Goal: Information Seeking & Learning: Understand process/instructions

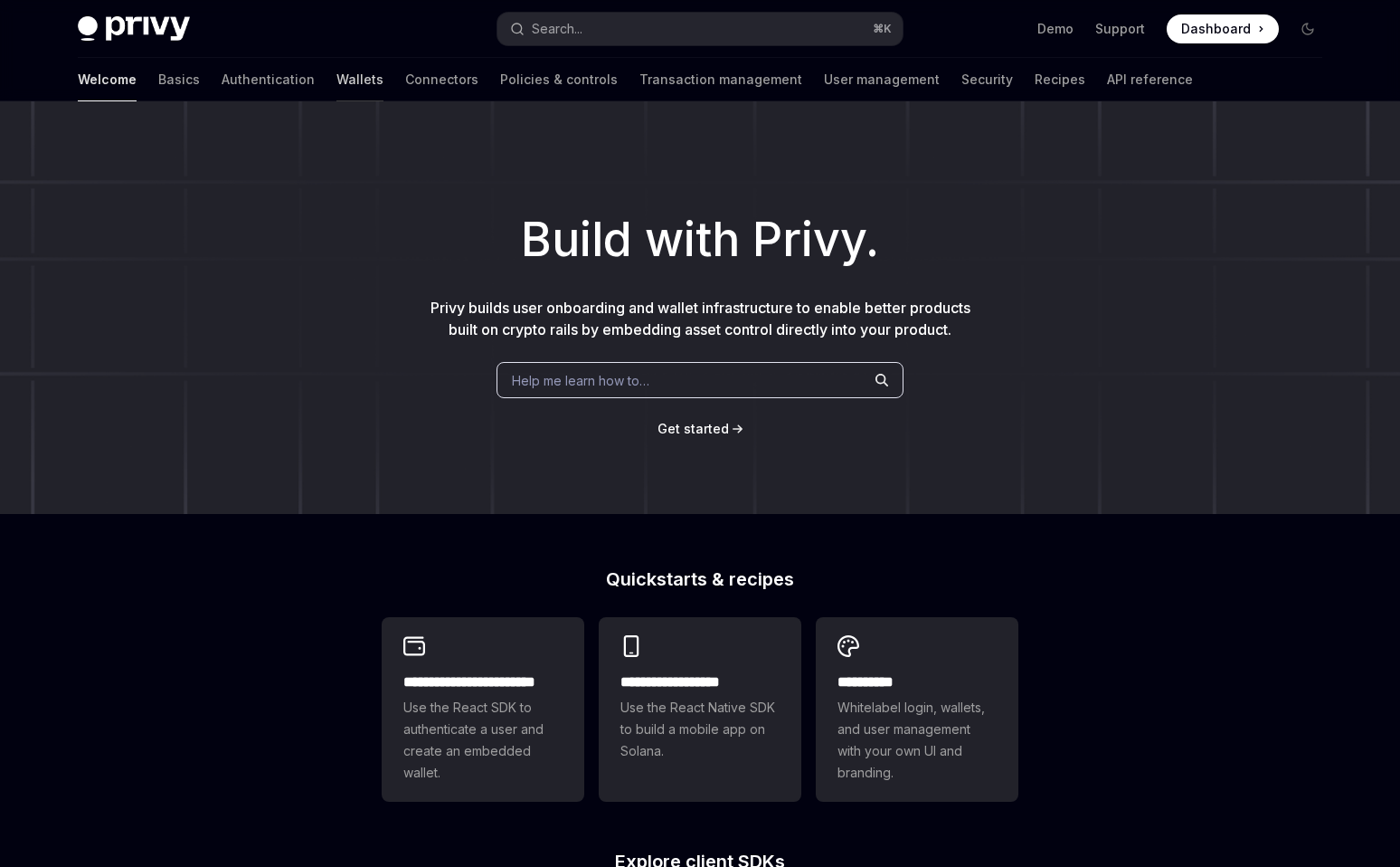
click at [336, 81] on link "Wallets" at bounding box center [359, 79] width 47 height 43
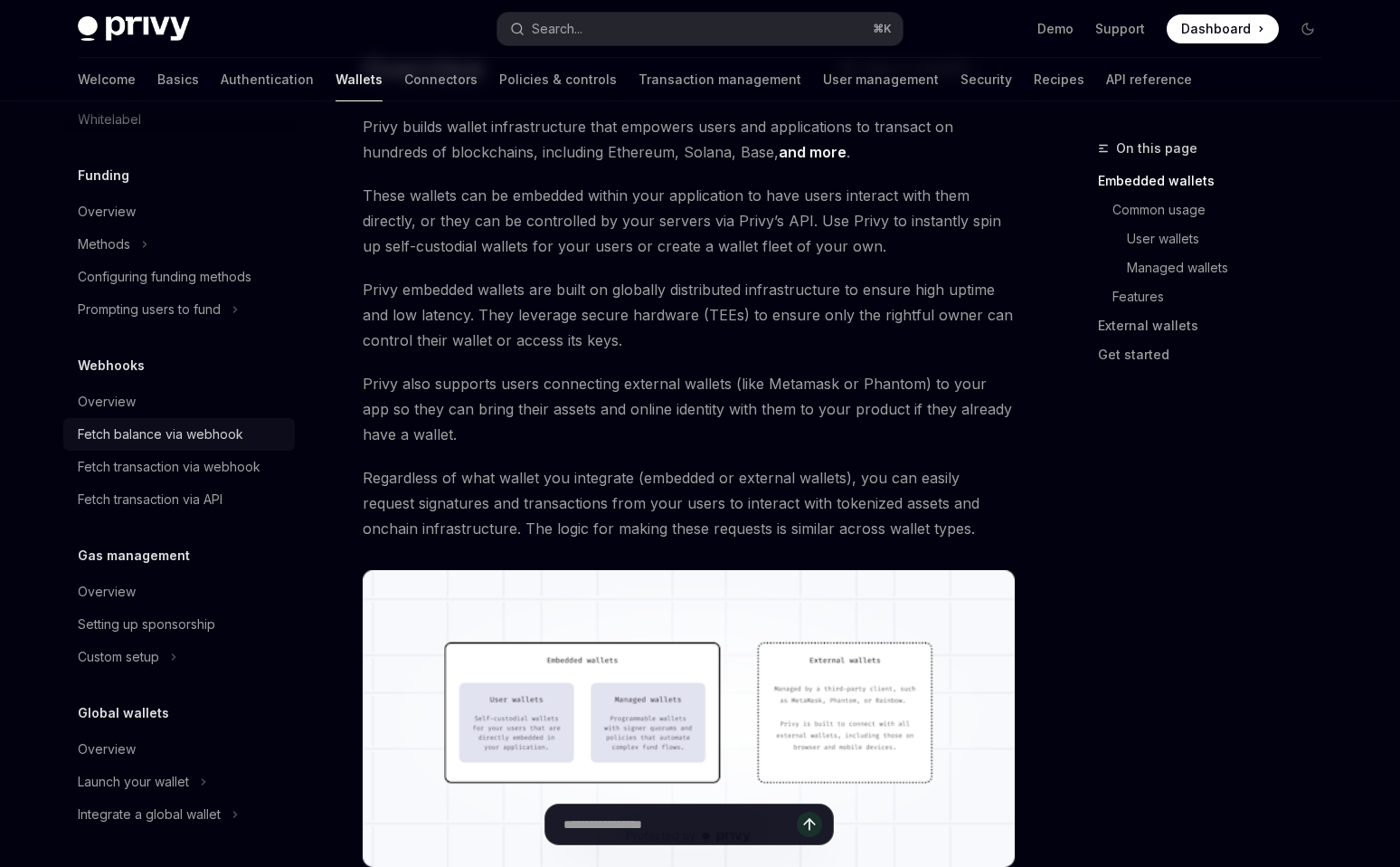
scroll to position [117, 0]
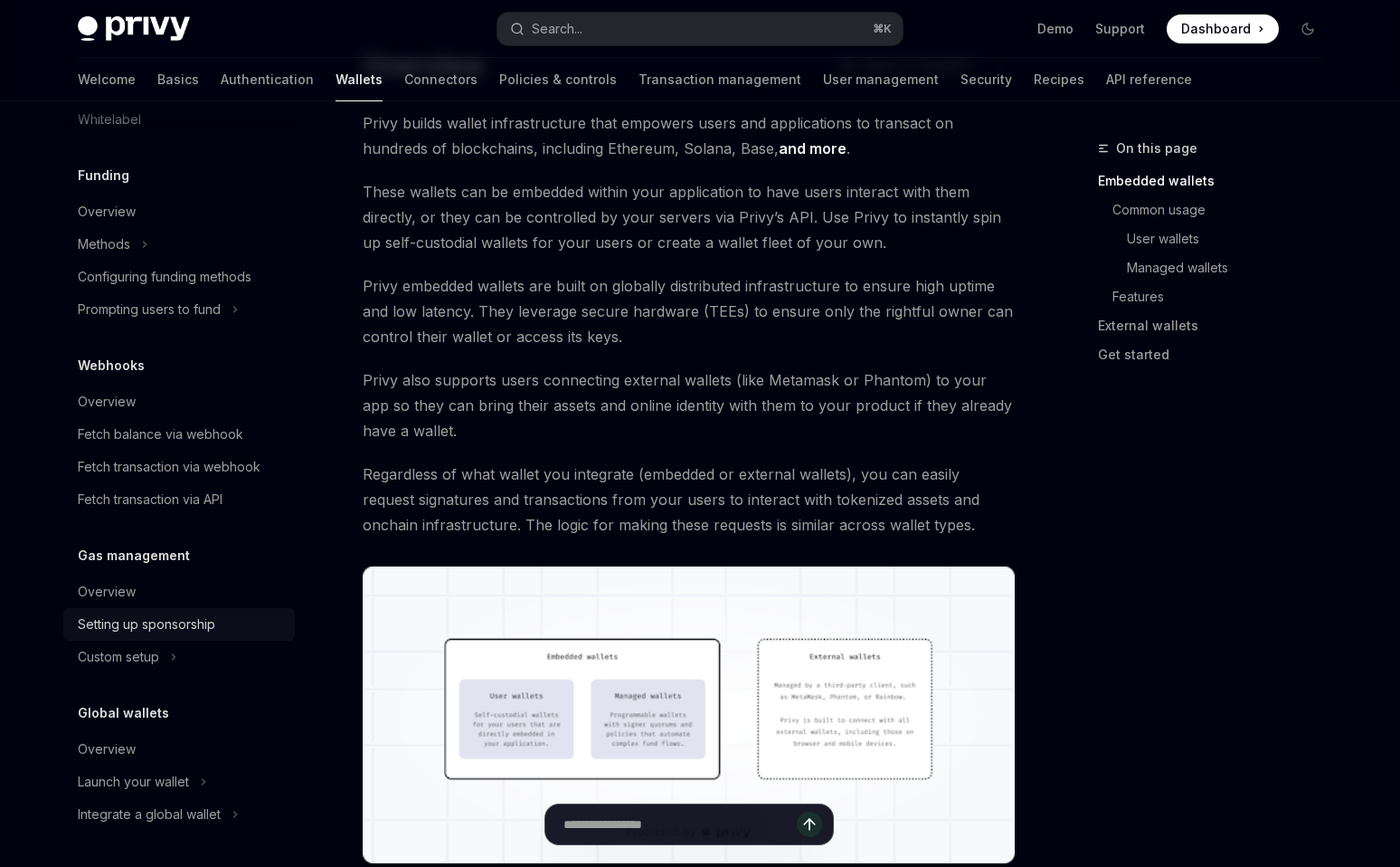
click at [119, 630] on div "Setting up sponsorship" at bounding box center [146, 624] width 138 height 22
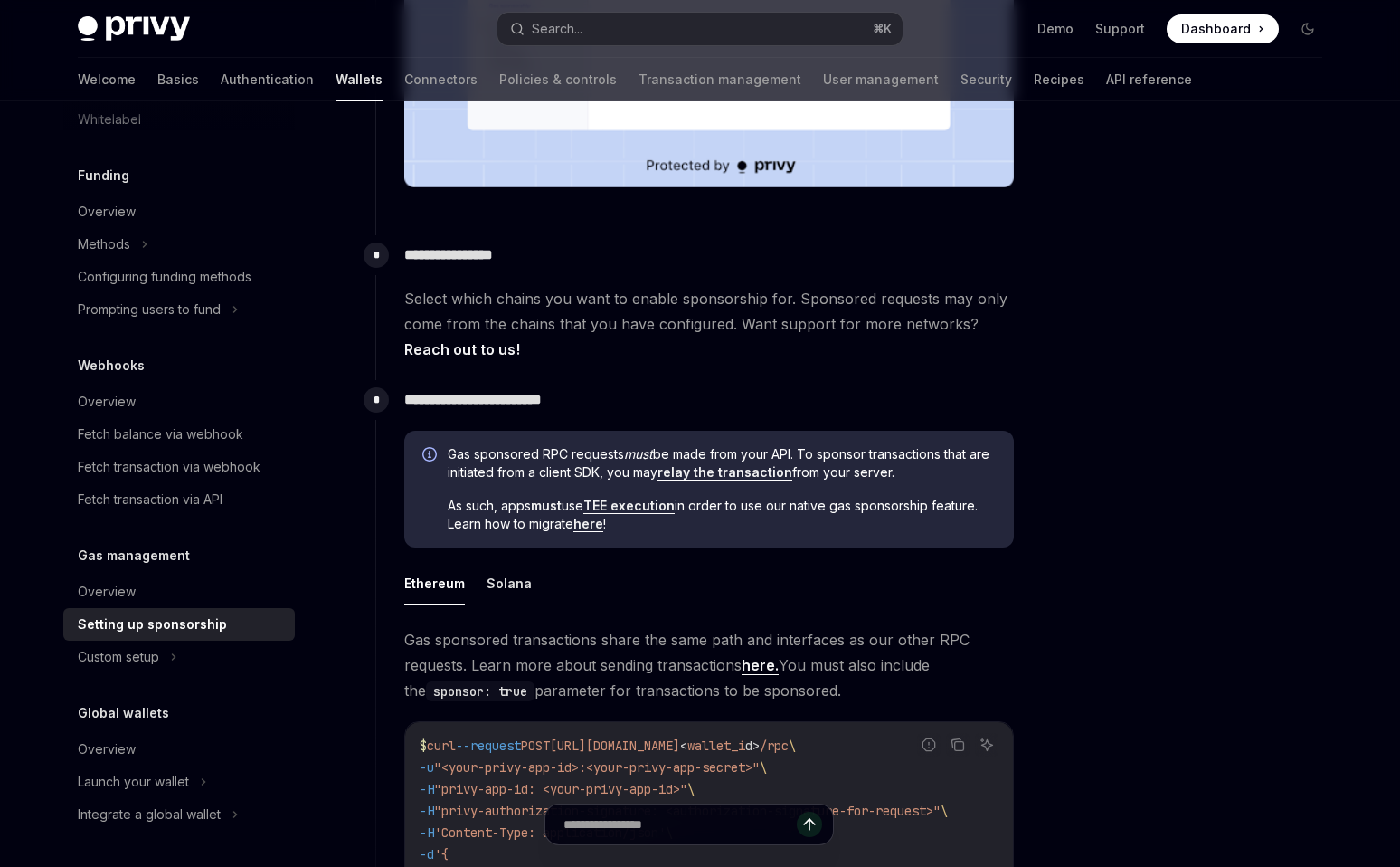
scroll to position [695, 0]
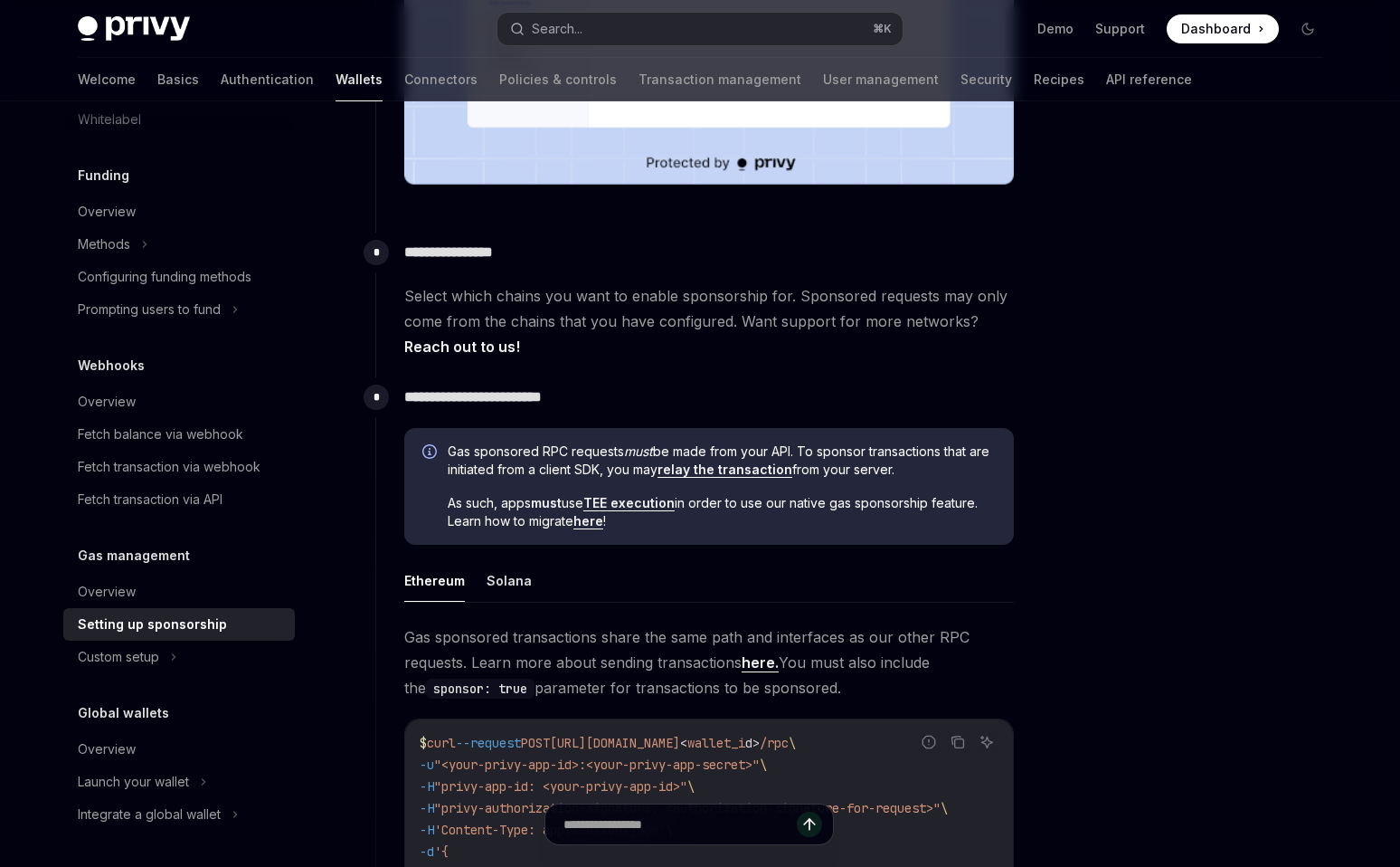
click at [584, 527] on link "here" at bounding box center [588, 522] width 30 height 17
type textarea "*"
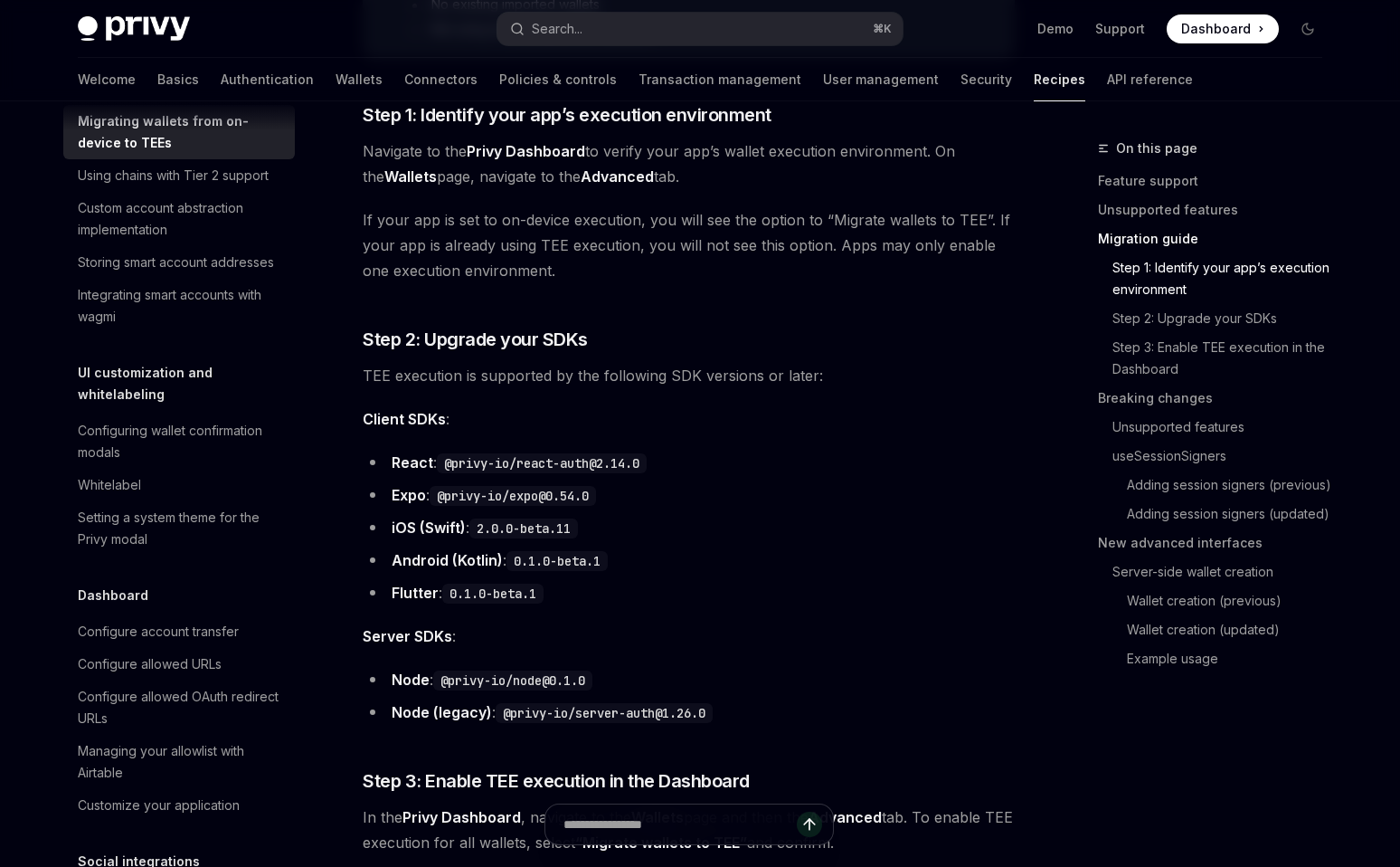
scroll to position [1273, 0]
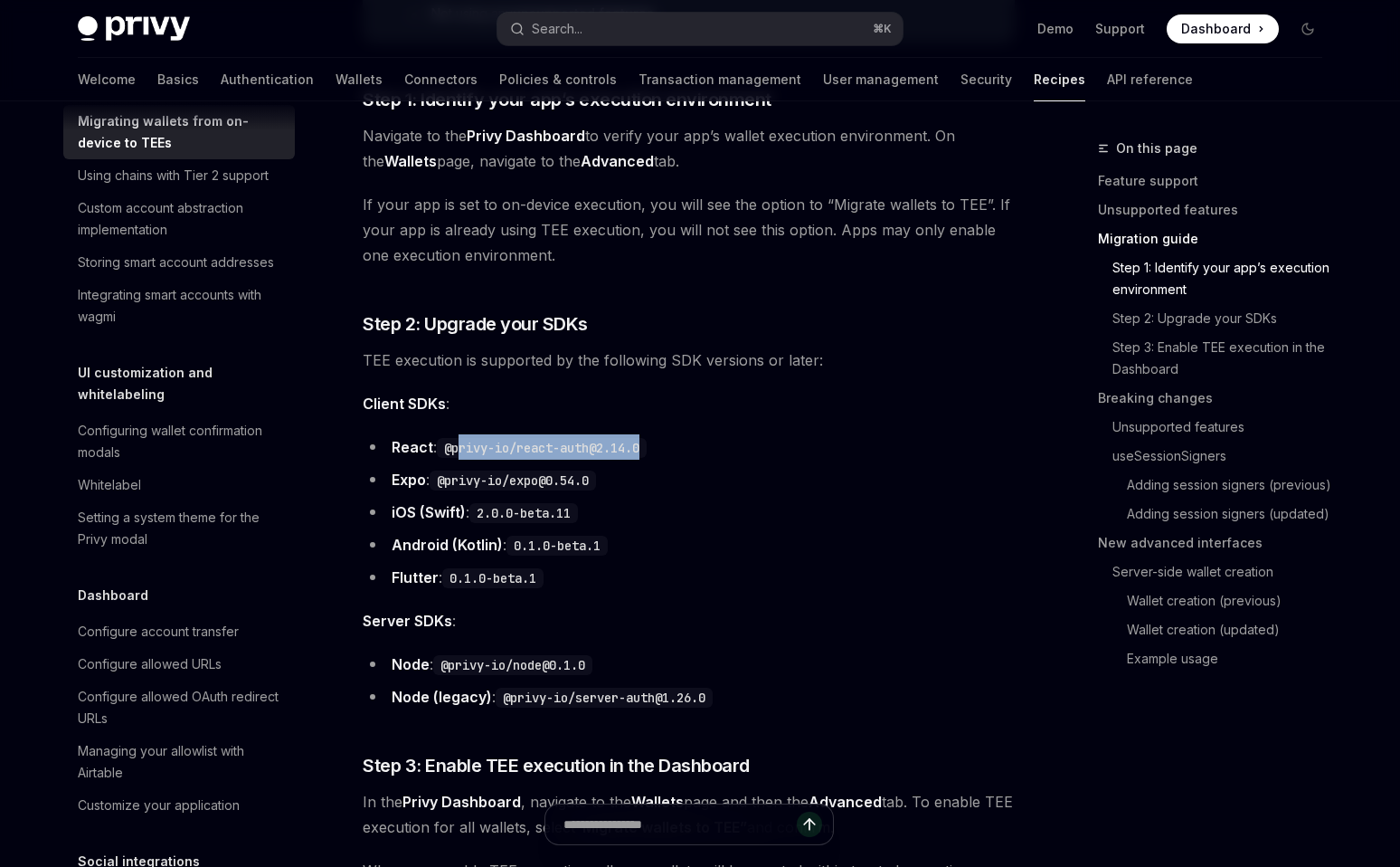
drag, startPoint x: 685, startPoint y: 451, endPoint x: 462, endPoint y: 456, distance: 223.1
click at [462, 456] on li "React : @privy-io/react-auth@2.14.0" at bounding box center [688, 446] width 652 height 25
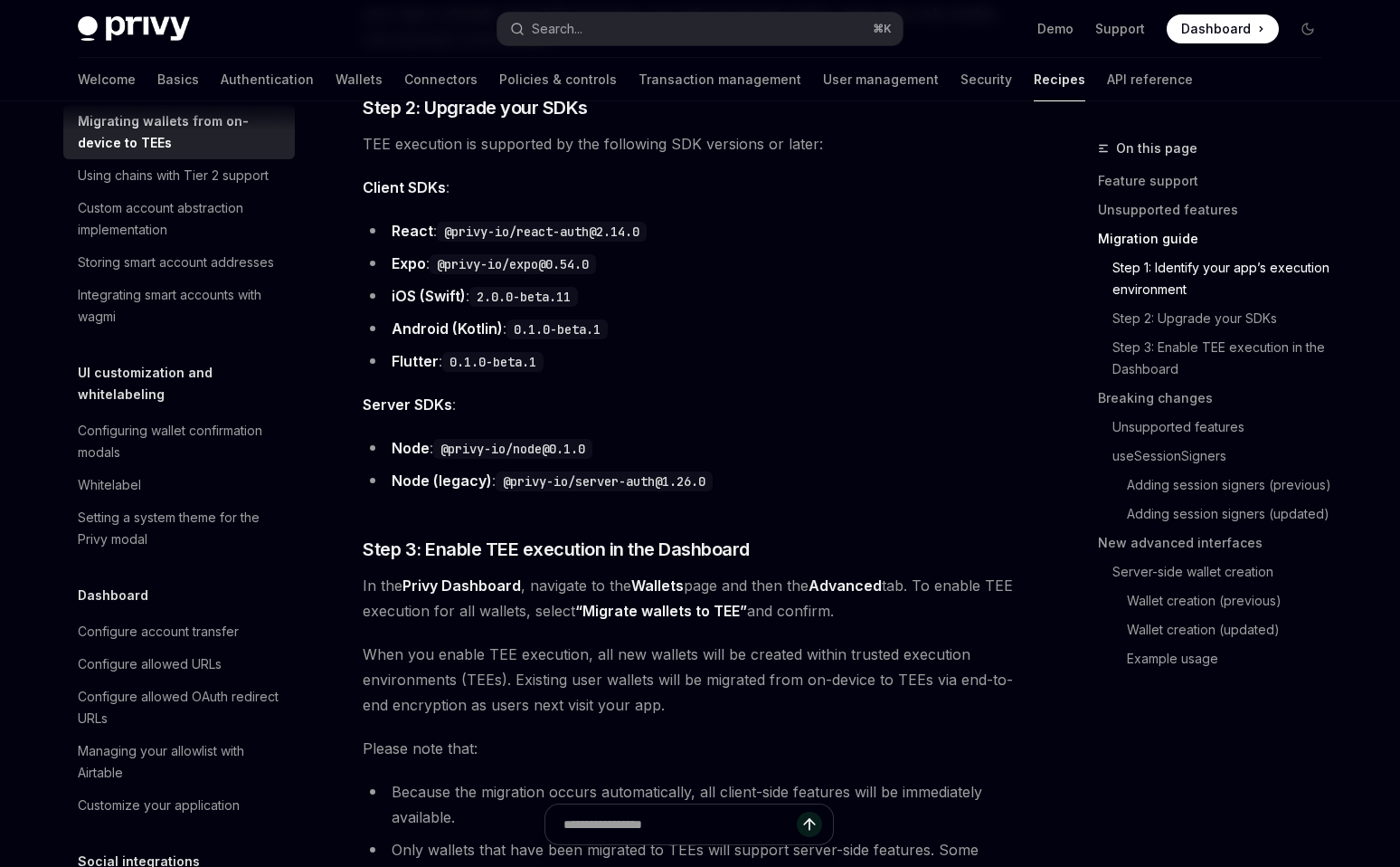
scroll to position [1494, 0]
